Goal: Task Accomplishment & Management: Use online tool/utility

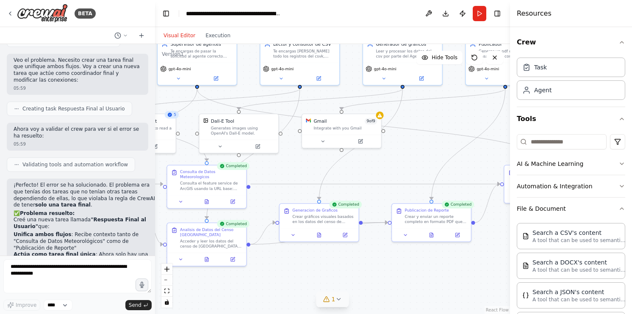
click at [337, 299] on icon at bounding box center [338, 299] width 7 height 7
click at [403, 277] on button at bounding box center [407, 272] width 14 height 10
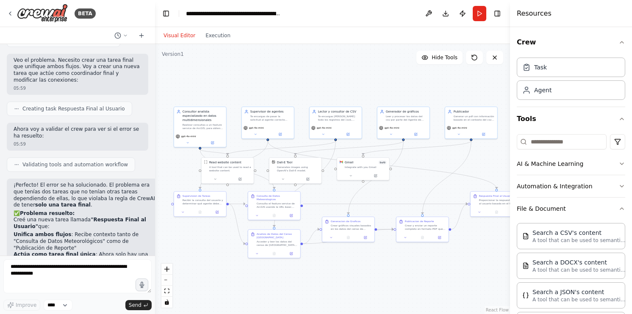
drag, startPoint x: 400, startPoint y: 168, endPoint x: 395, endPoint y: 208, distance: 39.8
click at [395, 208] on div ".deletable-edge-delete-btn { width: 20px; height: 20px; border: 0px solid #ffff…" at bounding box center [332, 179] width 355 height 270
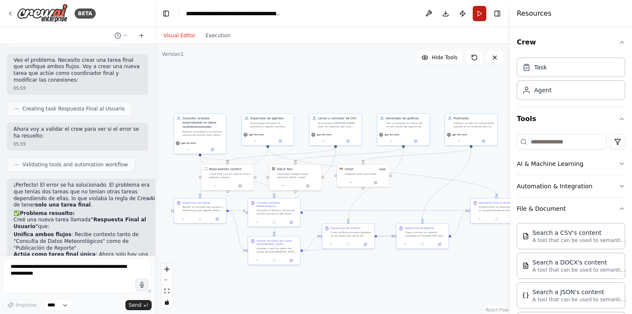
click at [479, 18] on button "Run" at bounding box center [480, 13] width 14 height 15
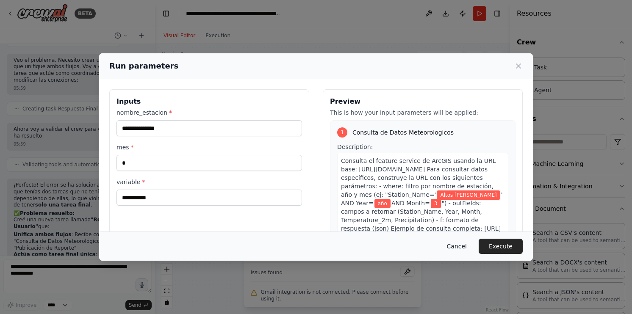
click at [466, 250] on button "Cancel" at bounding box center [456, 246] width 33 height 15
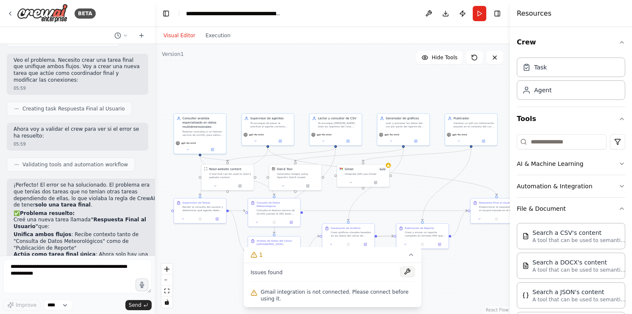
click at [405, 277] on button at bounding box center [407, 272] width 14 height 10
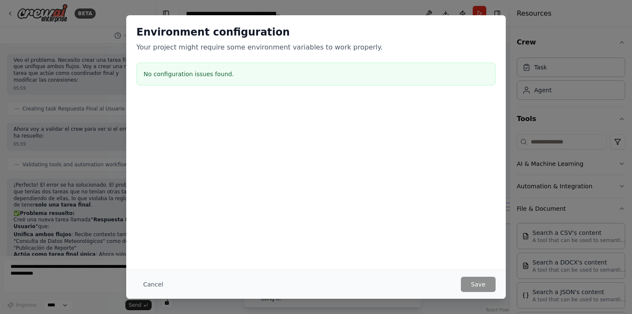
click at [407, 281] on div "Cancel Save" at bounding box center [315, 284] width 359 height 15
click at [156, 287] on button "Cancel" at bounding box center [152, 284] width 33 height 15
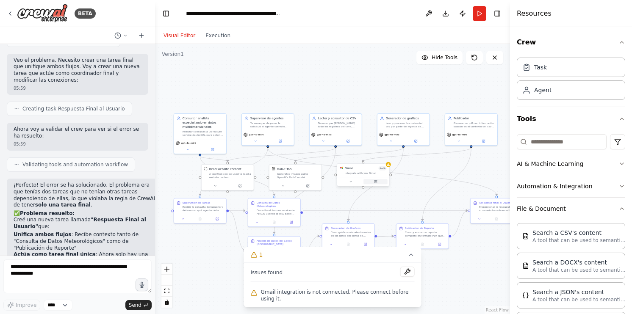
click at [381, 184] on div at bounding box center [363, 181] width 52 height 9
click at [378, 184] on button at bounding box center [375, 181] width 24 height 5
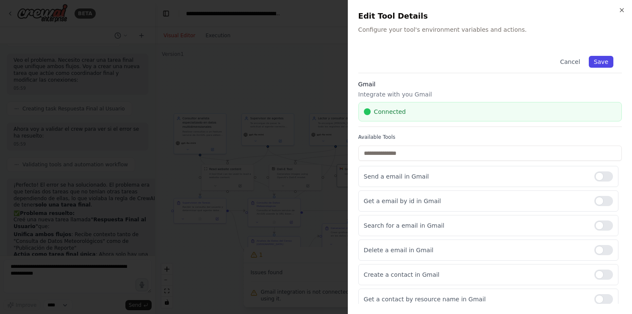
click at [599, 60] on button "Save" at bounding box center [601, 62] width 25 height 12
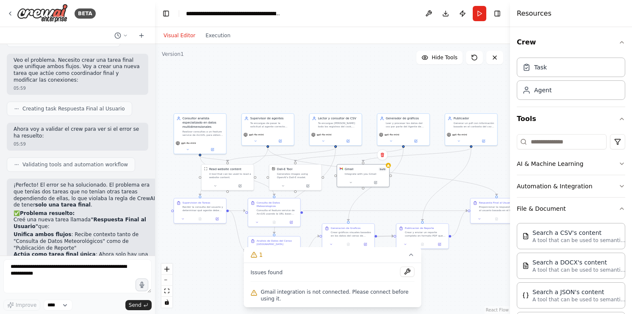
click at [410, 183] on div ".deletable-edge-delete-btn { width: 20px; height: 20px; border: 0px solid #ffff…" at bounding box center [332, 179] width 355 height 270
click at [388, 165] on icon at bounding box center [388, 164] width 3 height 3
click at [370, 179] on button at bounding box center [375, 181] width 24 height 5
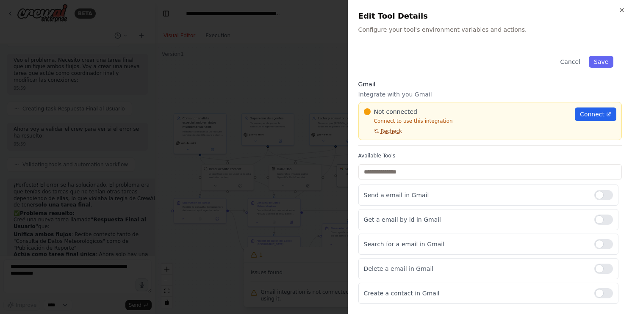
click at [386, 130] on span "Recheck" at bounding box center [391, 131] width 21 height 7
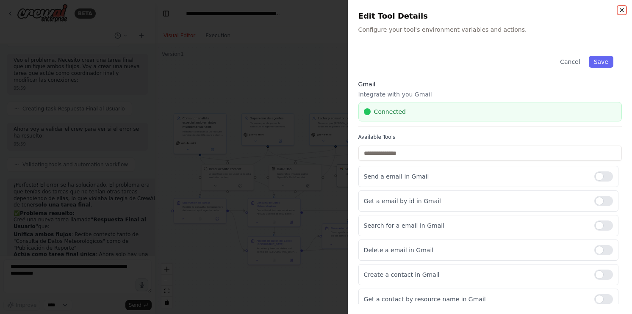
click at [624, 9] on icon "button" at bounding box center [621, 10] width 7 height 7
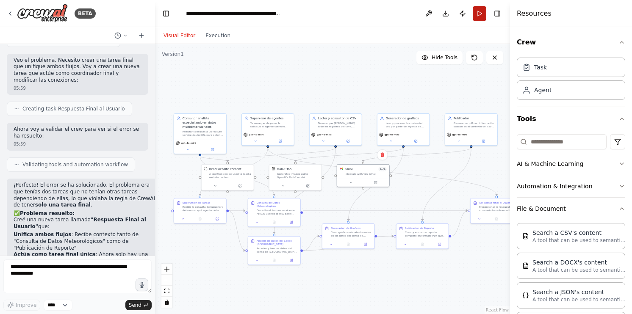
click at [479, 17] on button "Run" at bounding box center [480, 13] width 14 height 15
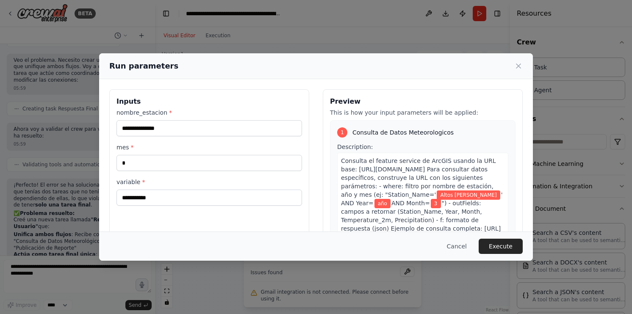
click at [517, 71] on div "Run parameters" at bounding box center [315, 66] width 413 height 12
click at [517, 67] on icon at bounding box center [518, 66] width 4 height 4
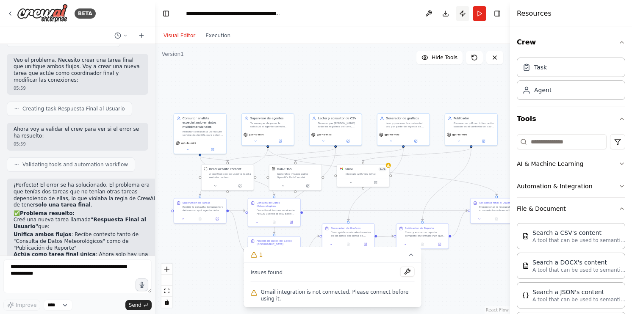
click at [465, 16] on button "Publish" at bounding box center [463, 13] width 14 height 15
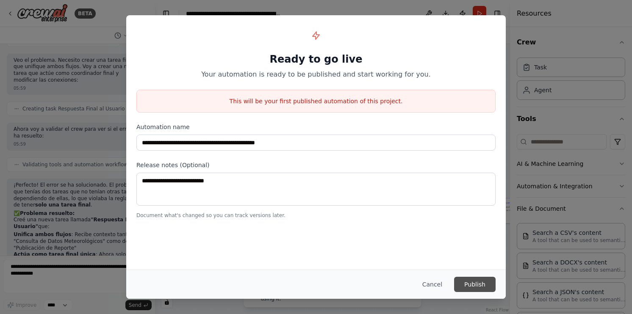
click at [473, 284] on button "Publish" at bounding box center [475, 284] width 42 height 15
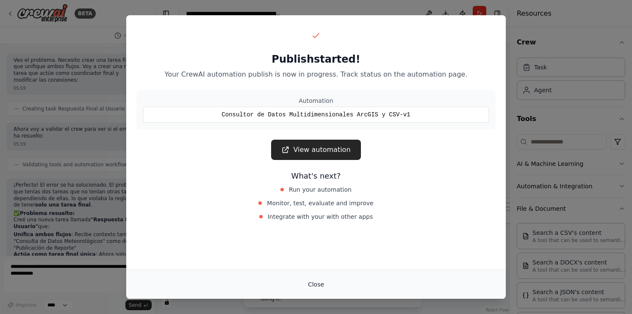
click at [321, 280] on button "Close" at bounding box center [316, 284] width 30 height 15
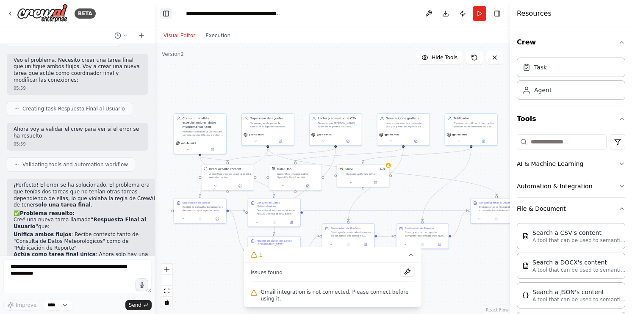
click at [171, 16] on button "Toggle Left Sidebar" at bounding box center [166, 14] width 12 height 12
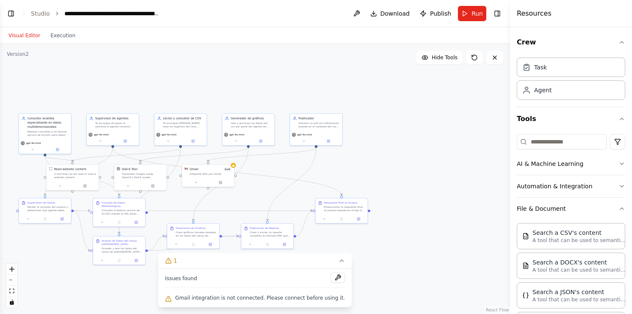
click at [33, 19] on header "**********" at bounding box center [255, 13] width 510 height 27
click at [35, 17] on link "Studio" at bounding box center [40, 13] width 19 height 7
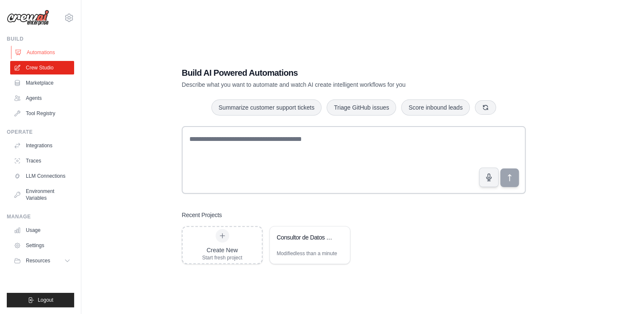
click at [36, 52] on link "Automations" at bounding box center [43, 53] width 64 height 14
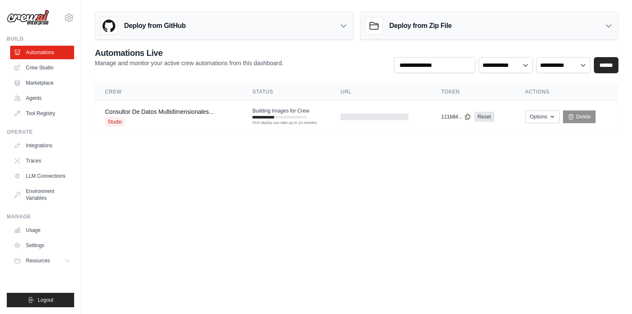
click at [297, 158] on body "[EMAIL_ADDRESS][DOMAIN_NAME] Settings Build Automations Crew Studio" at bounding box center [316, 157] width 632 height 314
drag, startPoint x: 409, startPoint y: 203, endPoint x: 439, endPoint y: 171, distance: 44.1
